Goal: Task Accomplishment & Management: Manage account settings

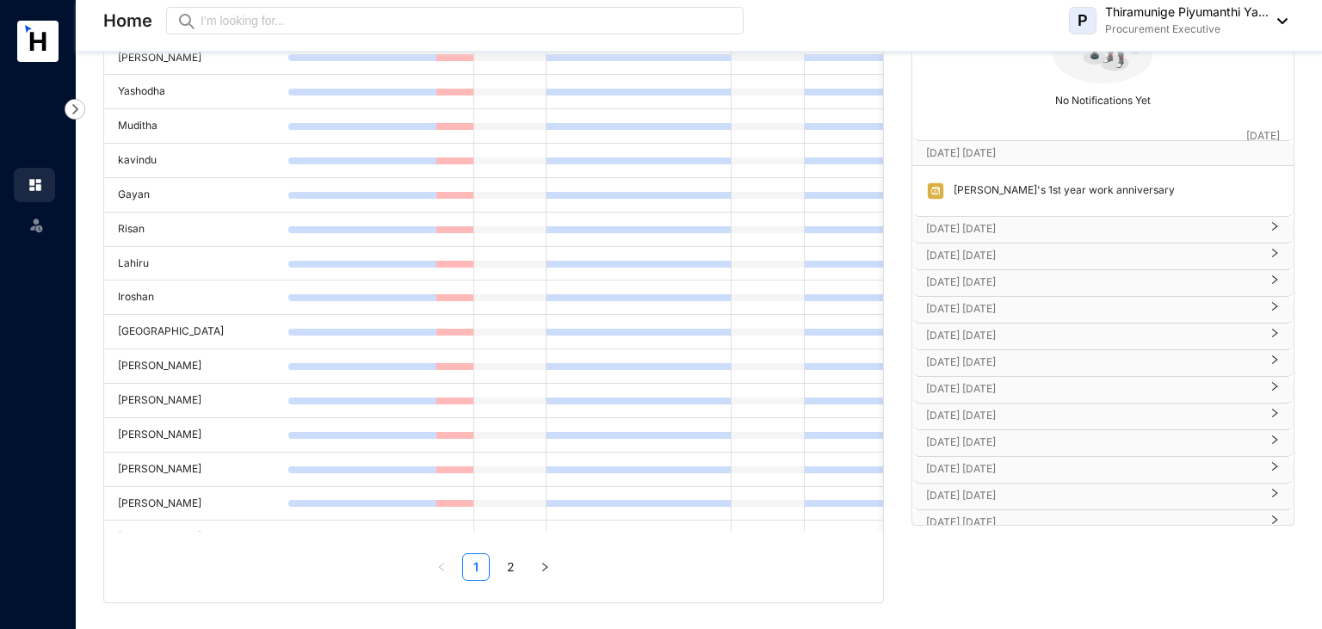
click at [930, 226] on p "[DATE] [DATE]" at bounding box center [1092, 228] width 333 height 17
click at [970, 299] on p "[DATE] [DATE]" at bounding box center [1092, 306] width 333 height 17
click at [997, 377] on p "[DATE] [DATE]" at bounding box center [1092, 383] width 333 height 17
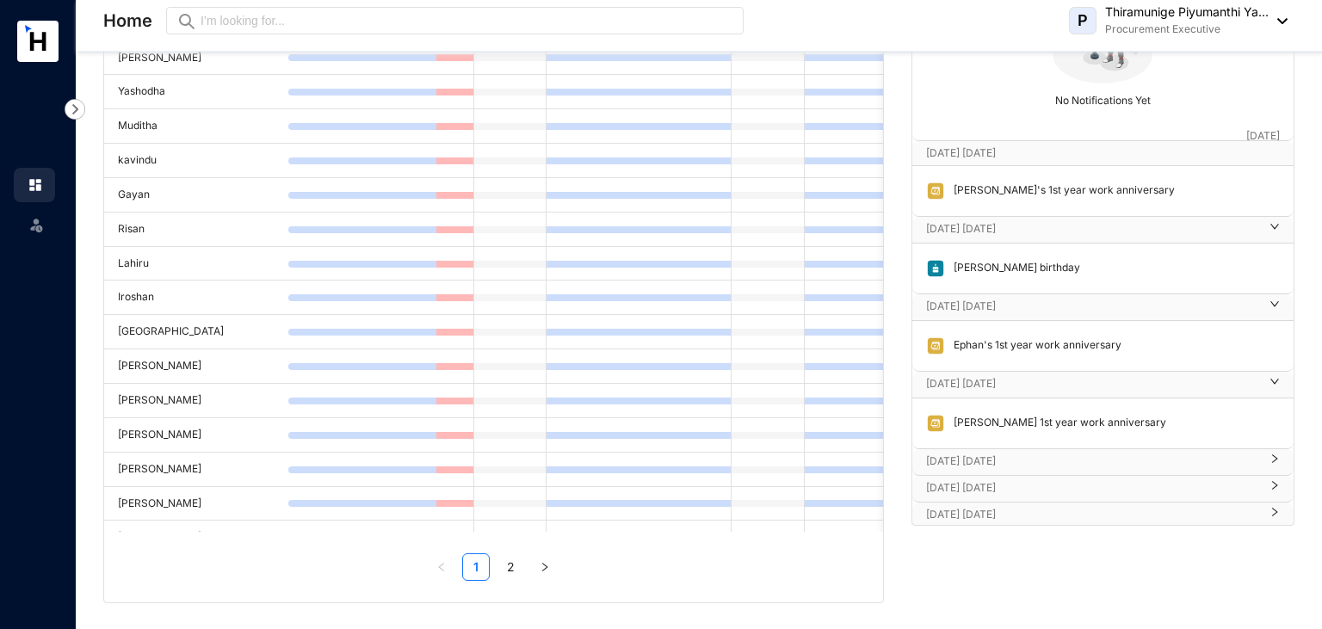
click at [987, 461] on p "[DATE] [DATE]" at bounding box center [1092, 461] width 333 height 17
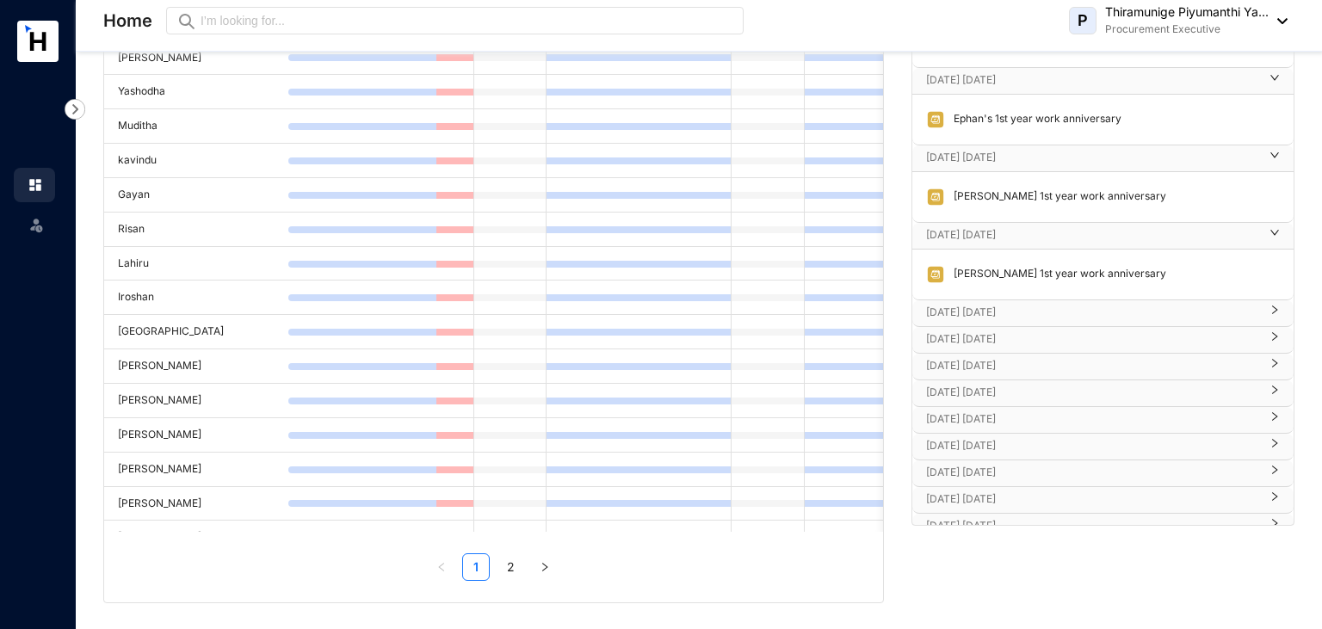
scroll to position [227, 0]
click at [1021, 308] on p "[DATE] [DATE]" at bounding box center [1092, 311] width 333 height 17
click at [961, 384] on p "[DATE] [DATE]" at bounding box center [1092, 388] width 333 height 17
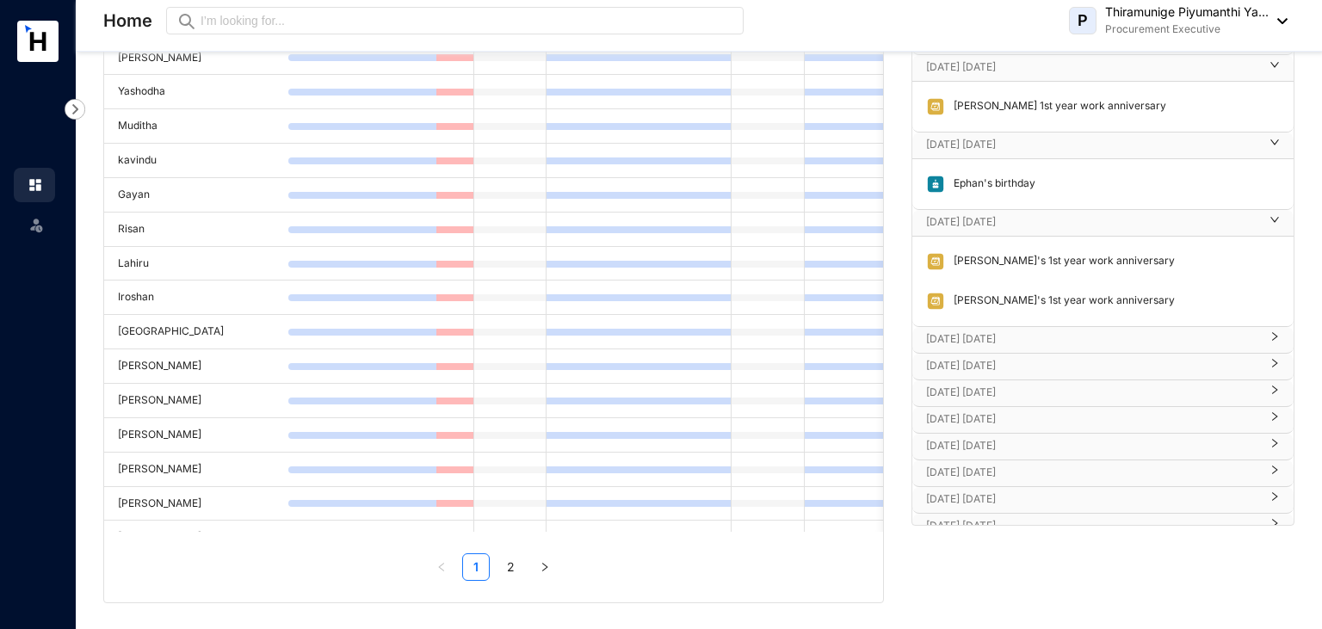
scroll to position [408, 0]
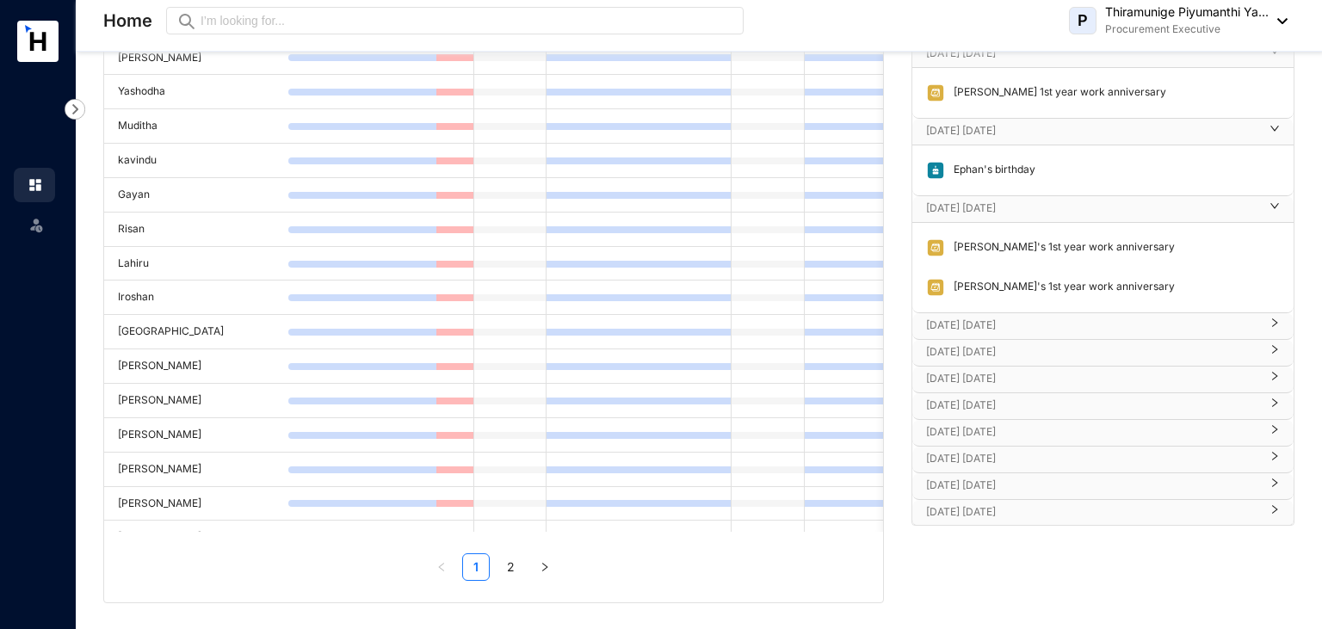
click at [948, 317] on p "[DATE] [DATE]" at bounding box center [1092, 325] width 333 height 17
click at [77, 119] on img at bounding box center [75, 109] width 21 height 21
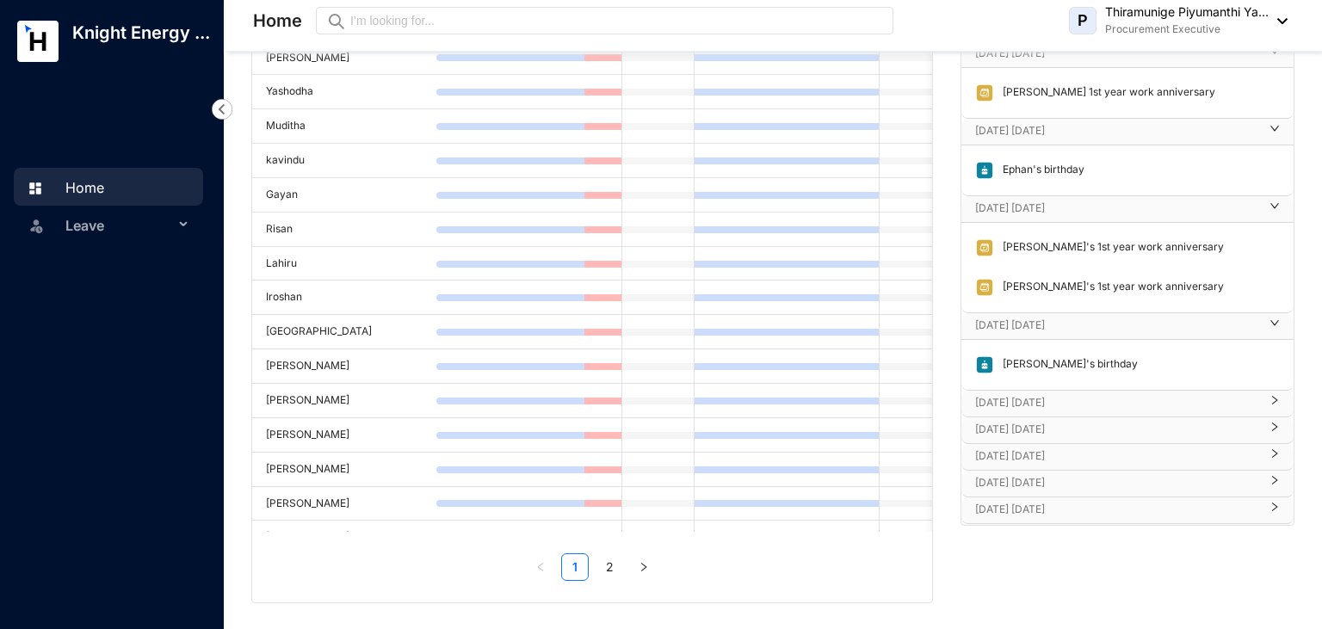
click at [125, 239] on span "Leave" at bounding box center [119, 225] width 108 height 34
click at [125, 239] on ul "Leave Requests Balance" at bounding box center [112, 286] width 196 height 117
click at [207, 440] on div "Knight Energy ... Home Leave Leave Requests Balance" at bounding box center [112, 314] width 224 height 629
